Goal: Transaction & Acquisition: Download file/media

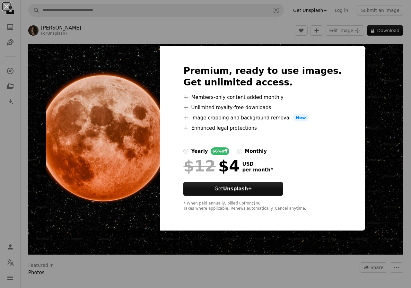
click at [69, 61] on img at bounding box center [103, 138] width 114 height 185
click at [5, 4] on button "An X shape" at bounding box center [7, 7] width 8 height 8
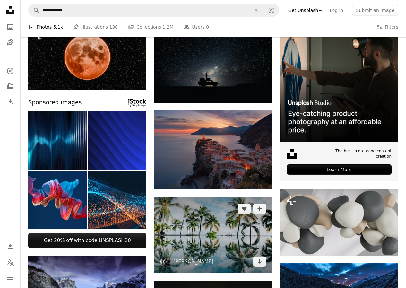
scroll to position [96, 0]
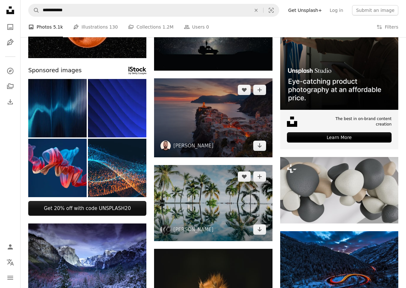
click at [202, 122] on img at bounding box center [213, 117] width 118 height 79
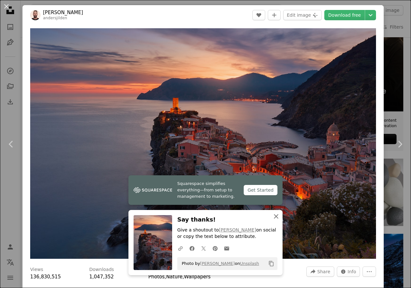
click at [273, 217] on icon "An X shape" at bounding box center [276, 217] width 8 height 8
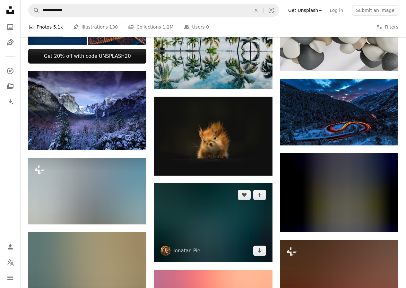
scroll to position [289, 0]
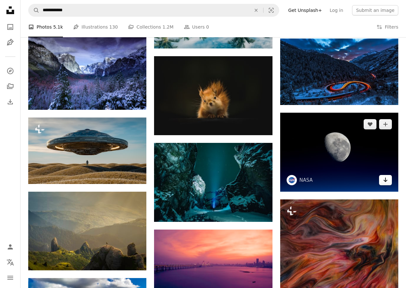
click at [390, 182] on link "Arrow pointing down" at bounding box center [385, 180] width 13 height 10
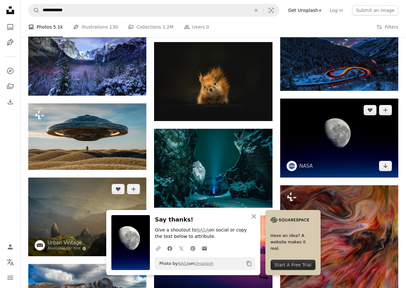
scroll to position [385, 0]
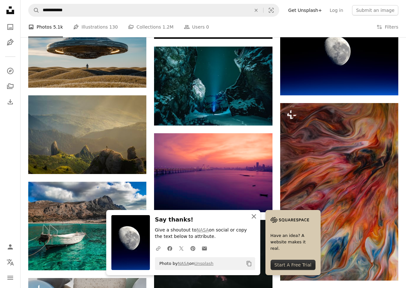
click at [254, 218] on icon "An X shape" at bounding box center [254, 217] width 8 height 8
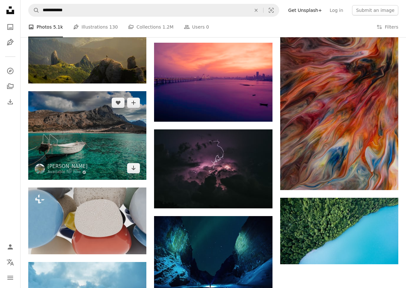
scroll to position [449, 0]
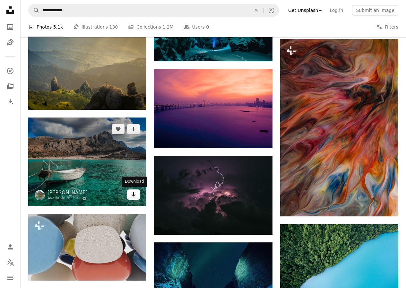
click at [131, 195] on icon "Arrow pointing down" at bounding box center [133, 194] width 5 height 8
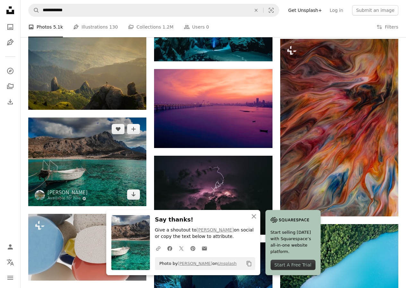
scroll to position [610, 0]
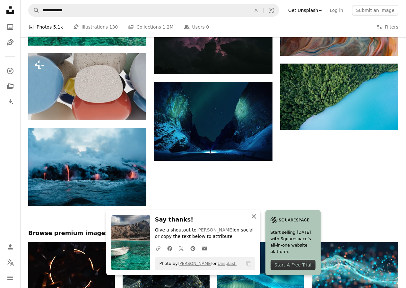
click at [255, 215] on icon "An X shape" at bounding box center [254, 217] width 8 height 8
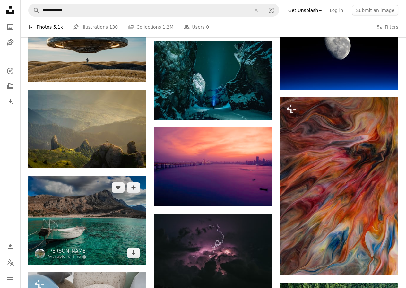
scroll to position [390, 0]
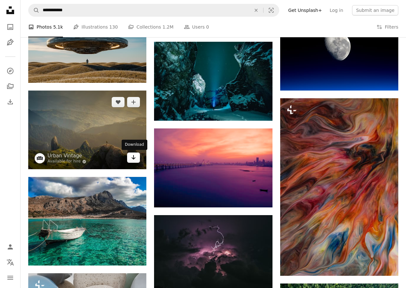
click at [134, 157] on icon "Download" at bounding box center [134, 157] width 4 height 4
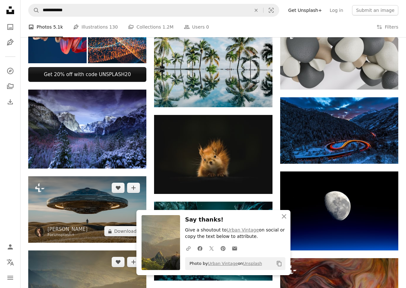
scroll to position [230, 0]
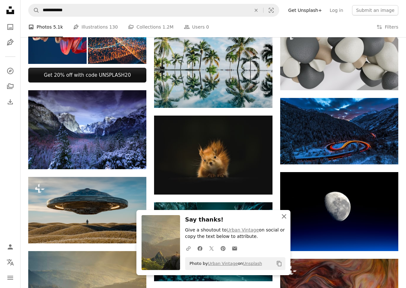
click at [284, 217] on icon "An X shape" at bounding box center [284, 217] width 8 height 8
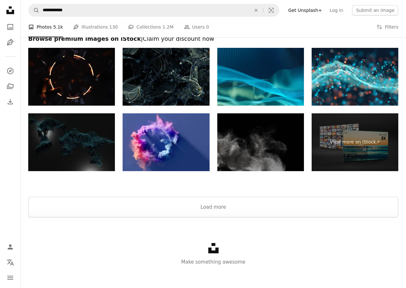
scroll to position [807, 0]
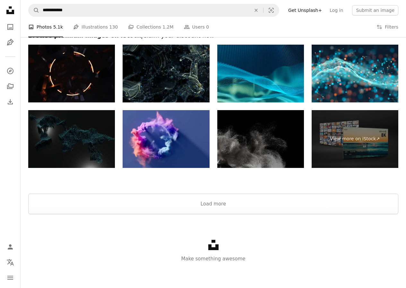
drag, startPoint x: 238, startPoint y: 236, endPoint x: 231, endPoint y: 232, distance: 7.8
click at [238, 236] on div "Unsplash logo Make something awesome" at bounding box center [214, 251] width 386 height 74
drag, startPoint x: 210, startPoint y: 207, endPoint x: 213, endPoint y: 207, distance: 3.9
click at [213, 207] on button "Load more" at bounding box center [213, 204] width 370 height 21
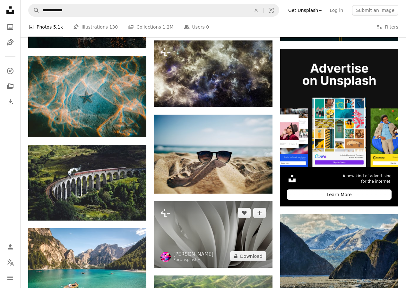
scroll to position [1706, 0]
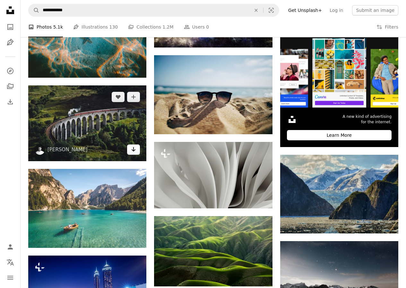
click at [134, 152] on icon "Arrow pointing down" at bounding box center [133, 149] width 5 height 8
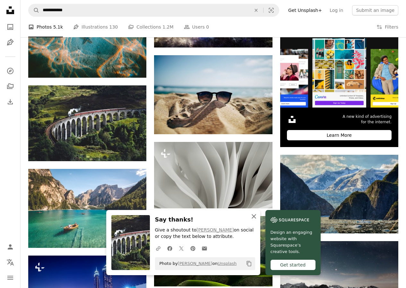
click at [251, 216] on icon "An X shape" at bounding box center [254, 217] width 8 height 8
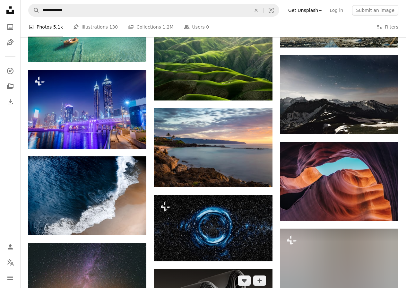
scroll to position [1995, 0]
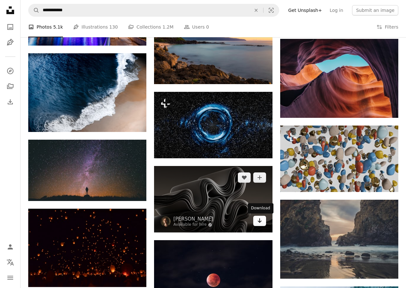
click at [258, 222] on icon "Download" at bounding box center [259, 220] width 4 height 4
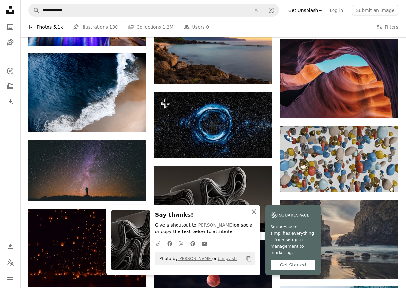
click at [256, 214] on icon "button" at bounding box center [254, 211] width 4 height 4
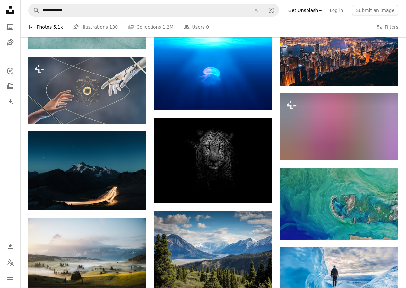
scroll to position [4274, 0]
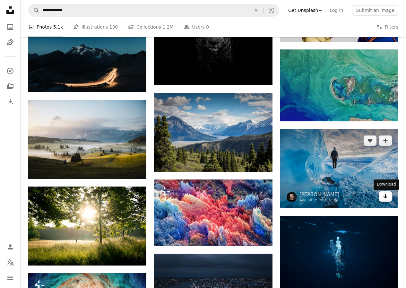
click at [383, 197] on icon "Arrow pointing down" at bounding box center [385, 196] width 5 height 8
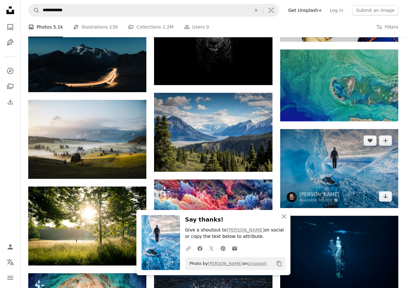
scroll to position [4297, 0]
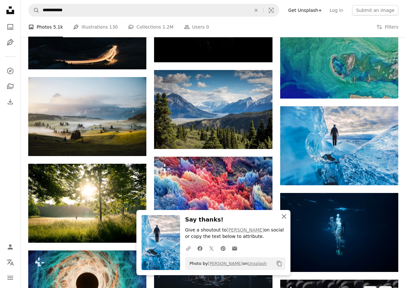
click at [284, 216] on icon "button" at bounding box center [284, 216] width 4 height 4
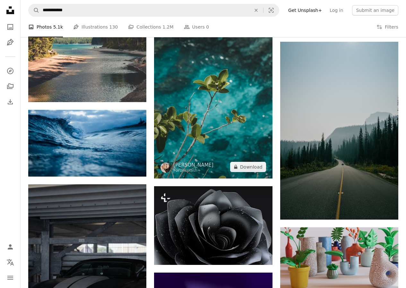
scroll to position [6200, 0]
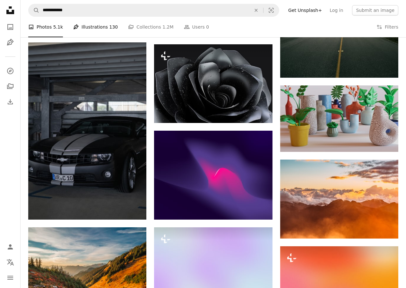
click at [91, 29] on link "Pen Tool Illustrations 130" at bounding box center [95, 27] width 45 height 21
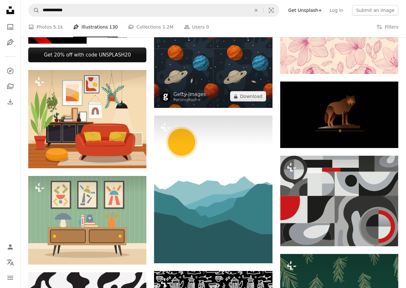
scroll to position [385, 0]
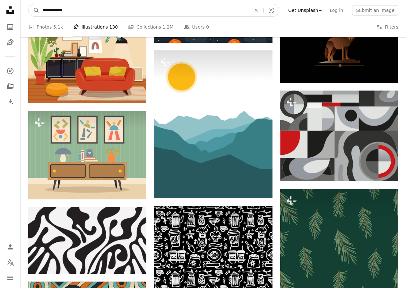
click at [101, 9] on input "**********" at bounding box center [144, 10] width 210 height 12
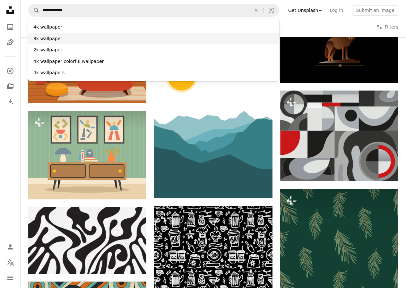
click at [66, 36] on div "8k wallpaper" at bounding box center [153, 39] width 251 height 12
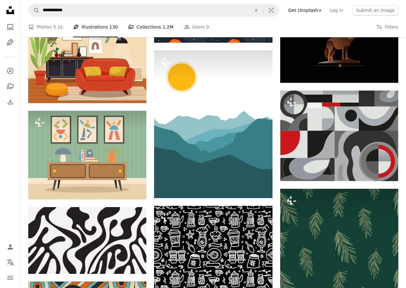
click at [136, 27] on link "A stack of folders Collections 1.2M" at bounding box center [150, 27] width 45 height 21
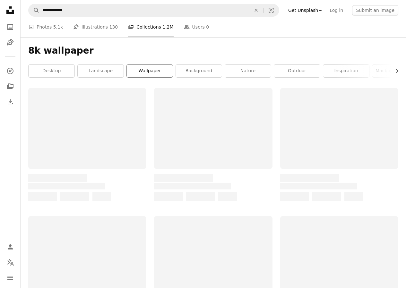
click at [151, 68] on link "wallpaper" at bounding box center [150, 71] width 46 height 13
click at [151, 70] on link "desktop wallpaper" at bounding box center [150, 71] width 46 height 13
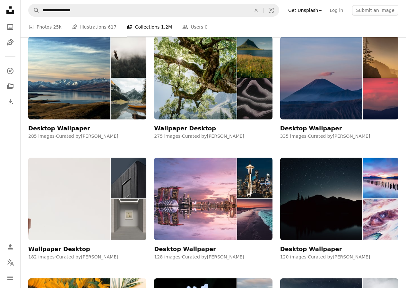
scroll to position [193, 0]
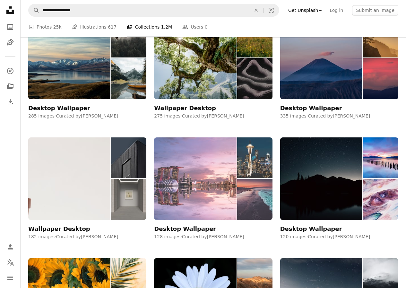
click at [193, 184] on img at bounding box center [195, 178] width 82 height 83
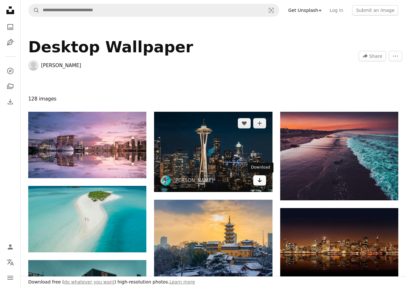
click at [258, 181] on icon "Download" at bounding box center [259, 180] width 4 height 4
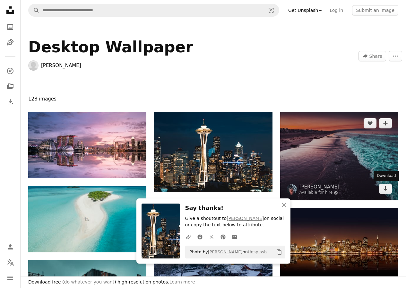
drag, startPoint x: 385, startPoint y: 189, endPoint x: 296, endPoint y: 152, distance: 97.0
click at [385, 189] on icon "Download" at bounding box center [386, 188] width 4 height 4
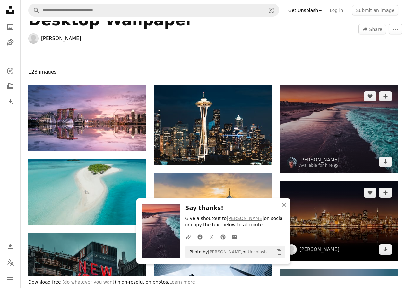
scroll to position [96, 0]
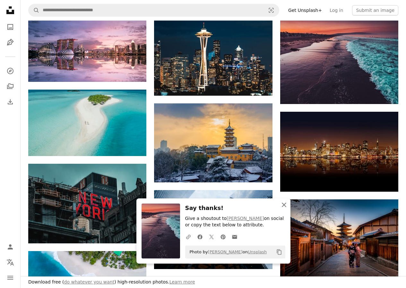
click at [284, 202] on icon "An X shape" at bounding box center [284, 205] width 8 height 8
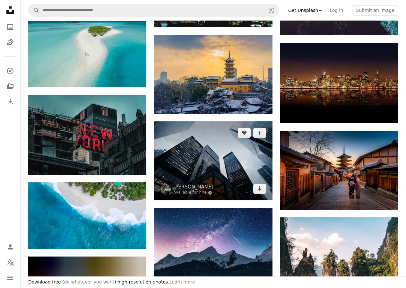
scroll to position [193, 0]
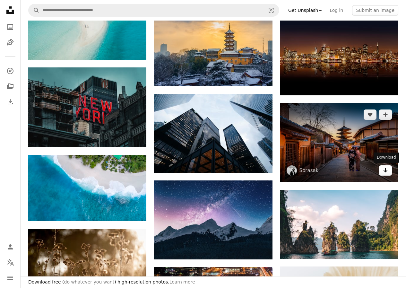
click at [386, 172] on icon "Download" at bounding box center [386, 170] width 4 height 4
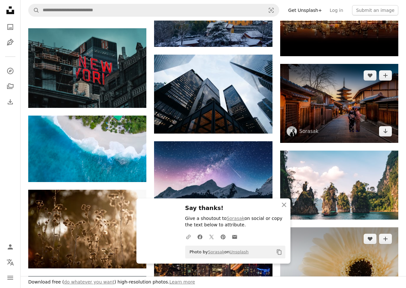
scroll to position [353, 0]
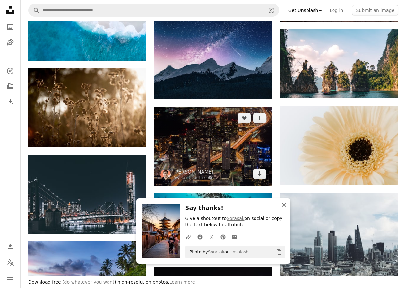
drag, startPoint x: 283, startPoint y: 204, endPoint x: 223, endPoint y: 181, distance: 64.3
click at [283, 204] on icon "button" at bounding box center [284, 205] width 4 height 4
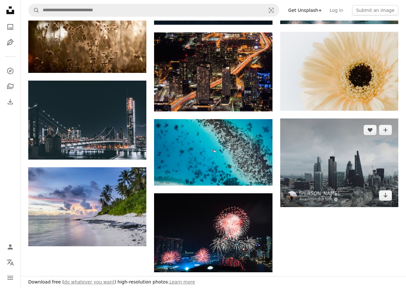
scroll to position [449, 0]
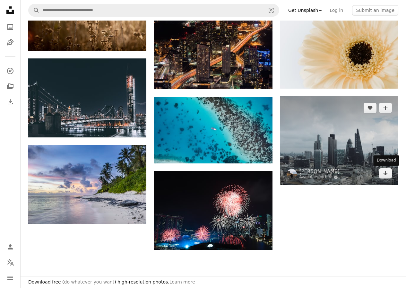
drag, startPoint x: 385, startPoint y: 172, endPoint x: 276, endPoint y: 175, distance: 108.5
click at [384, 172] on icon "Arrow pointing down" at bounding box center [385, 173] width 5 height 8
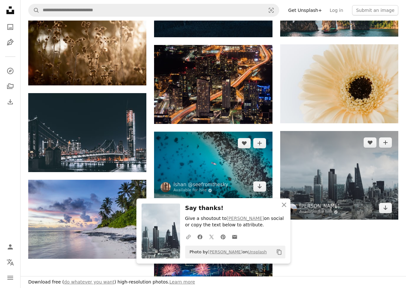
scroll to position [385, 0]
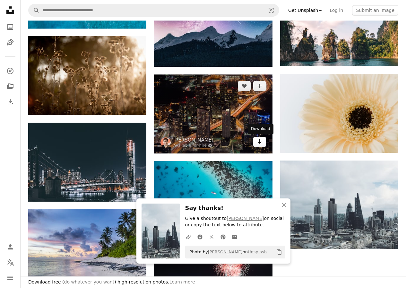
click at [256, 144] on link "Arrow pointing down" at bounding box center [259, 142] width 13 height 10
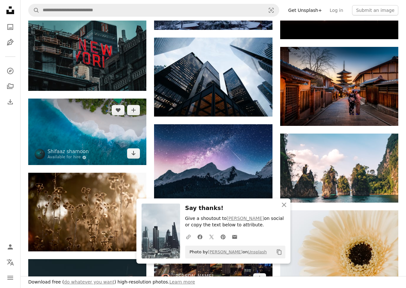
scroll to position [161, 0]
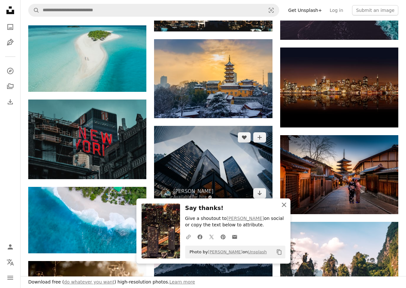
drag, startPoint x: 283, startPoint y: 204, endPoint x: 216, endPoint y: 177, distance: 72.6
click at [283, 204] on icon "An X shape" at bounding box center [284, 205] width 8 height 8
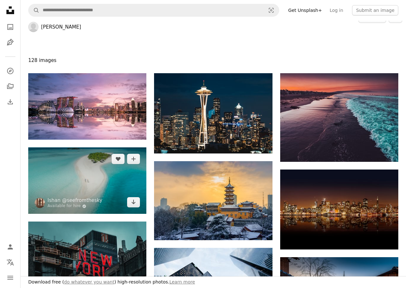
scroll to position [32, 0]
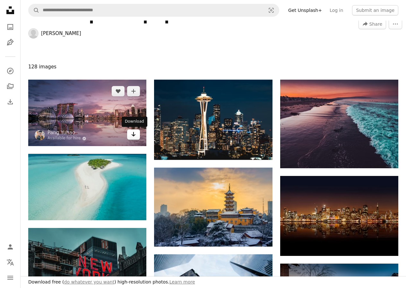
click at [132, 134] on icon "Arrow pointing down" at bounding box center [133, 134] width 5 height 8
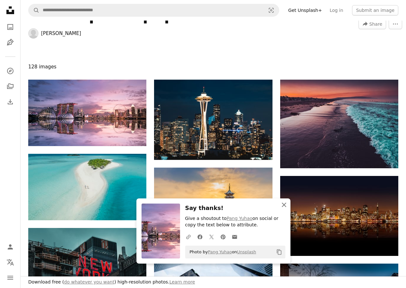
click at [284, 206] on icon "An X shape" at bounding box center [284, 205] width 8 height 8
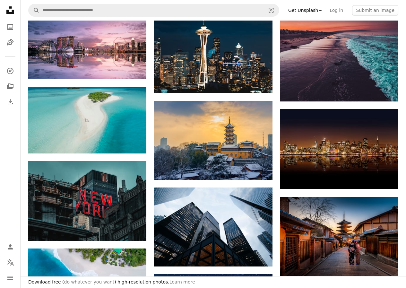
scroll to position [128, 0]
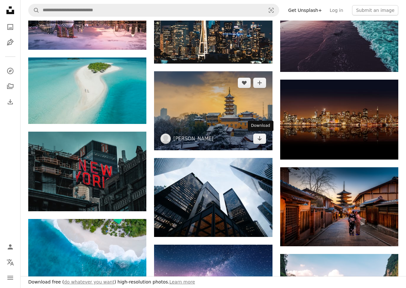
click at [261, 139] on icon "Download" at bounding box center [259, 138] width 4 height 4
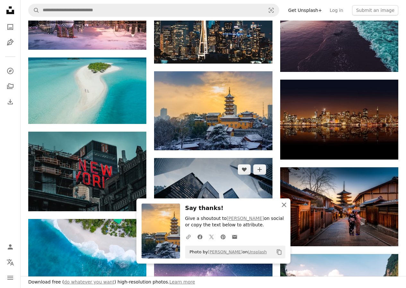
drag, startPoint x: 283, startPoint y: 206, endPoint x: 160, endPoint y: 166, distance: 129.9
click at [283, 206] on icon "button" at bounding box center [284, 205] width 4 height 4
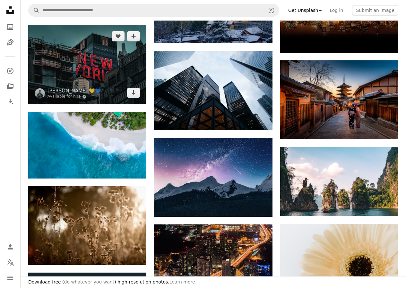
scroll to position [257, 0]
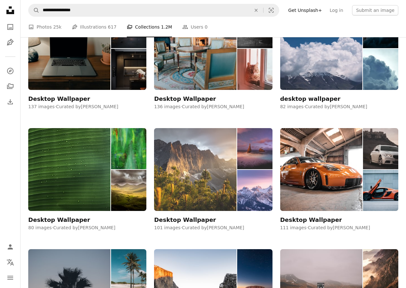
scroll to position [642, 0]
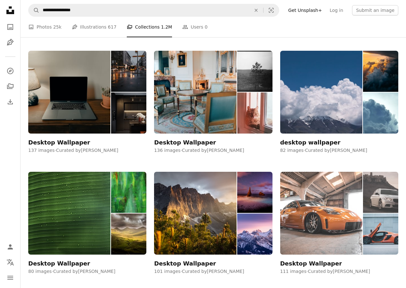
click at [356, 227] on img at bounding box center [321, 213] width 82 height 83
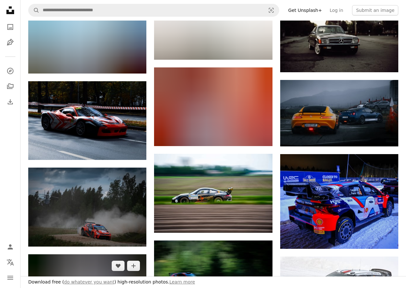
scroll to position [289, 0]
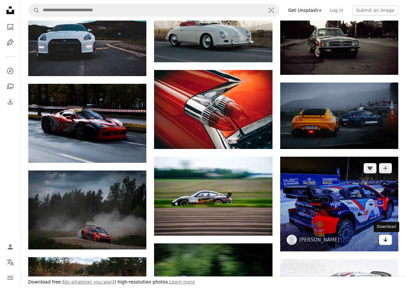
click at [384, 241] on icon "Arrow pointing down" at bounding box center [385, 240] width 5 height 8
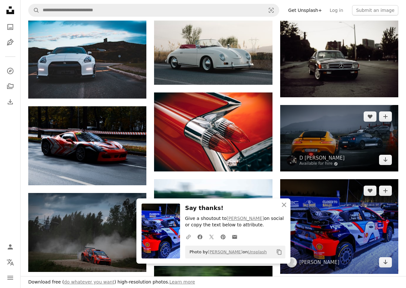
scroll to position [193, 0]
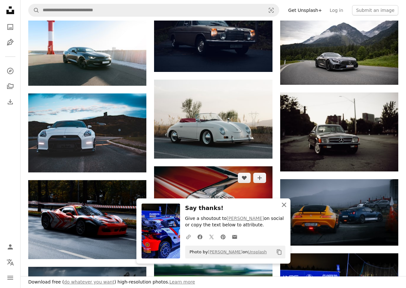
drag, startPoint x: 284, startPoint y: 205, endPoint x: 254, endPoint y: 196, distance: 31.4
click at [284, 205] on icon "button" at bounding box center [284, 205] width 4 height 4
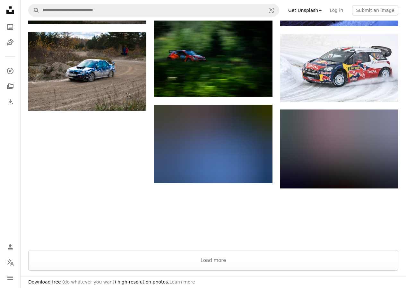
scroll to position [514, 0]
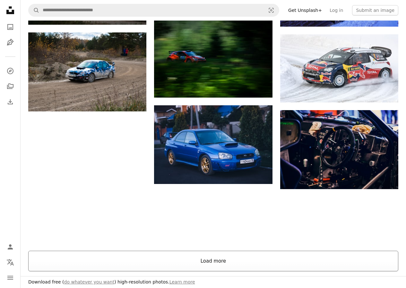
click at [225, 261] on button "Load more" at bounding box center [213, 261] width 370 height 21
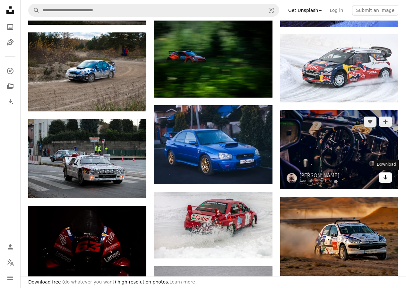
click at [384, 180] on icon "Arrow pointing down" at bounding box center [385, 177] width 5 height 8
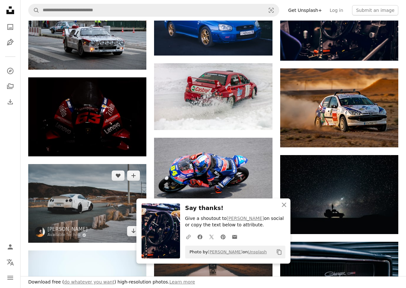
scroll to position [706, 0]
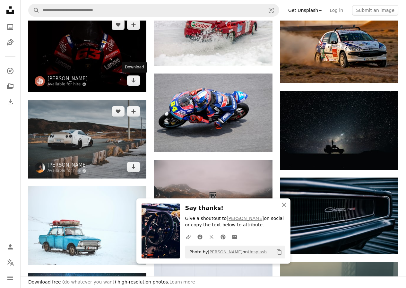
click at [132, 83] on icon "Arrow pointing down" at bounding box center [133, 80] width 5 height 8
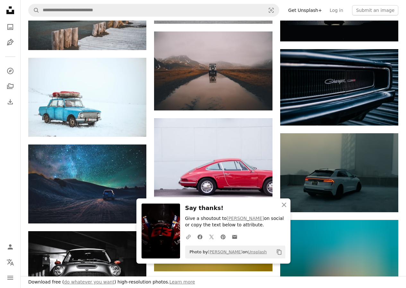
scroll to position [899, 0]
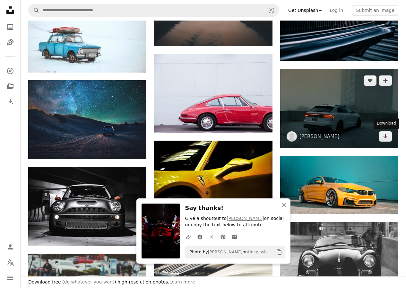
drag, startPoint x: 387, startPoint y: 133, endPoint x: 313, endPoint y: 123, distance: 74.6
click at [387, 133] on icon "Arrow pointing down" at bounding box center [385, 136] width 5 height 8
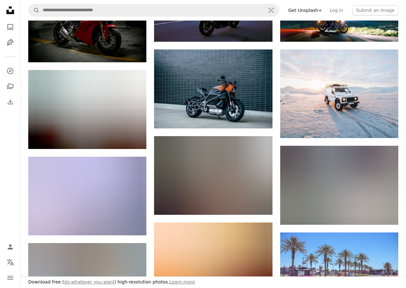
scroll to position [2279, 0]
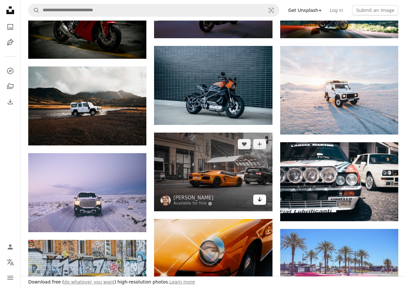
click at [257, 199] on icon "Arrow pointing down" at bounding box center [259, 199] width 5 height 8
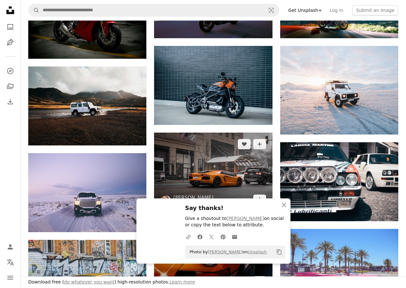
scroll to position [2408, 0]
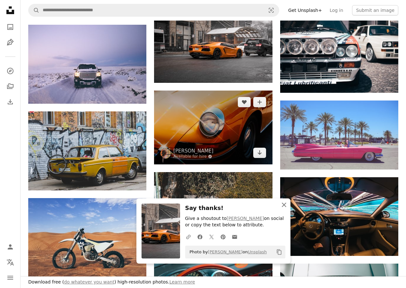
drag, startPoint x: 284, startPoint y: 204, endPoint x: 189, endPoint y: 159, distance: 105.7
click at [284, 204] on icon "button" at bounding box center [284, 205] width 4 height 4
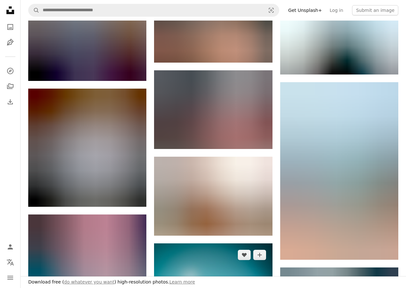
scroll to position [2921, 0]
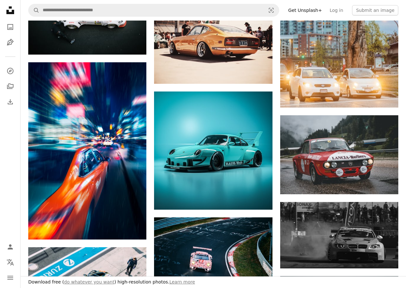
scroll to position [642, 0]
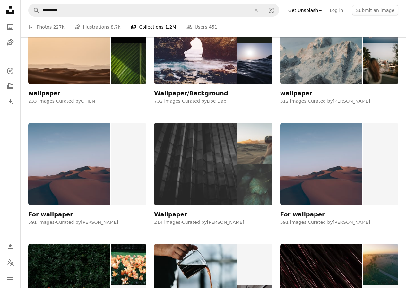
scroll to position [1637, 0]
